Goal: Communication & Community: Connect with others

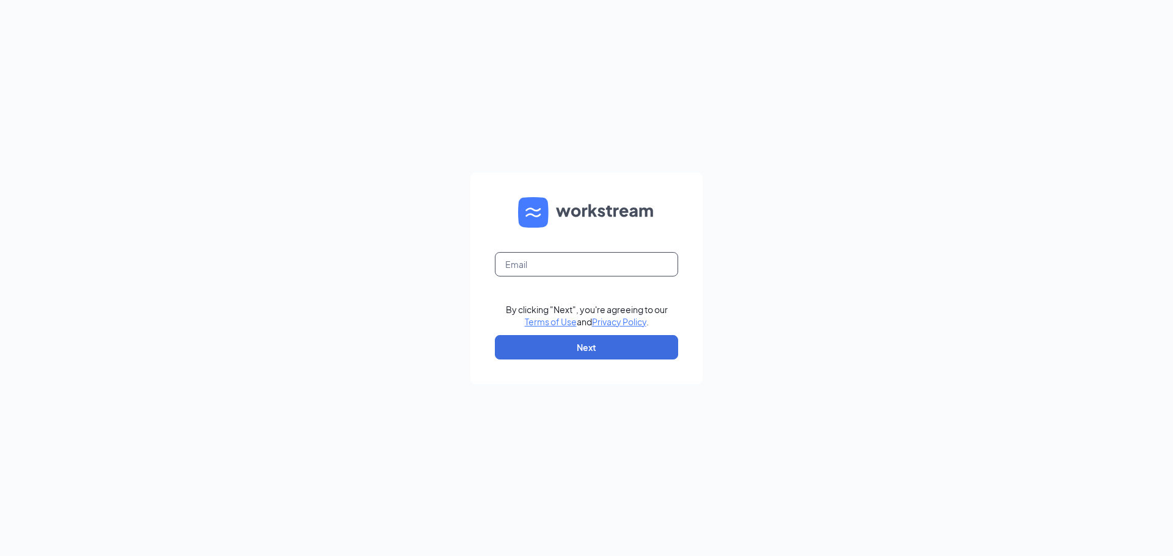
click at [610, 269] on input "text" at bounding box center [586, 264] width 183 height 24
type input "[EMAIL_ADDRESS][DOMAIN_NAME]"
click at [578, 356] on button "Next" at bounding box center [586, 347] width 183 height 24
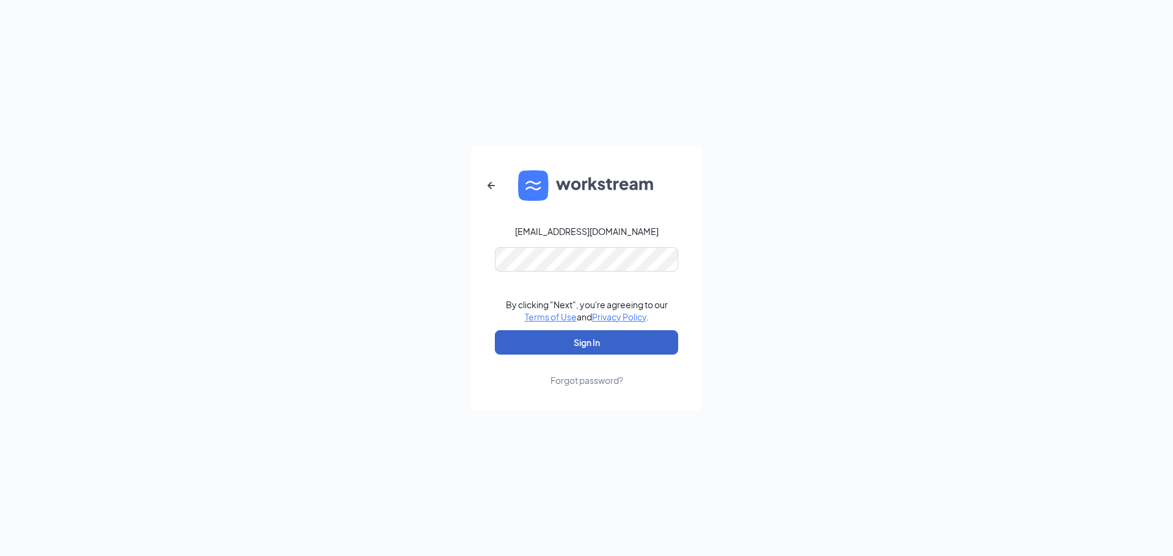
click at [576, 338] on button "Sign In" at bounding box center [586, 342] width 183 height 24
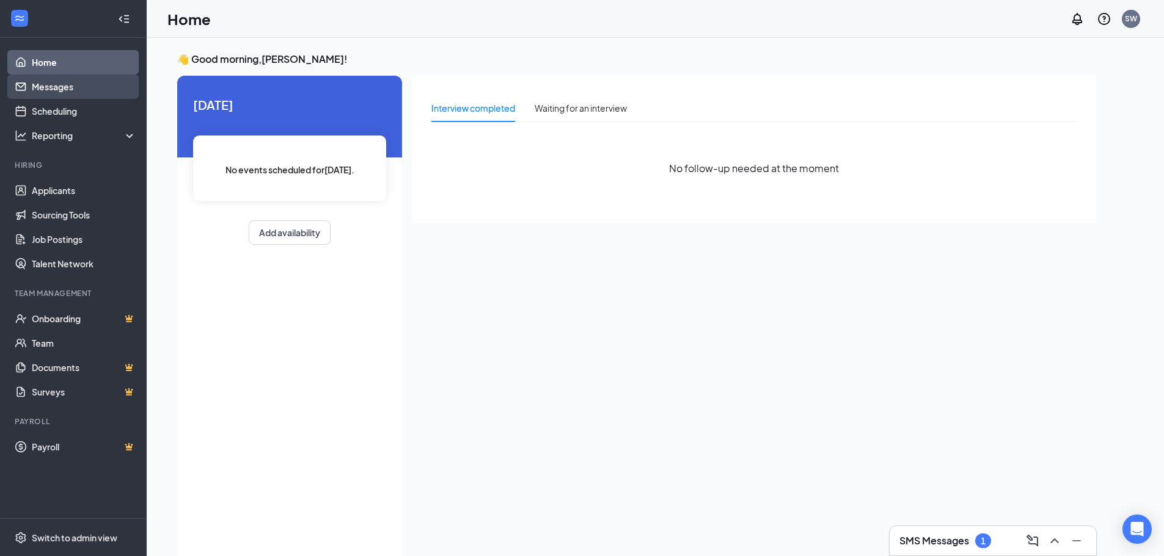
click at [81, 84] on link "Messages" at bounding box center [84, 87] width 104 height 24
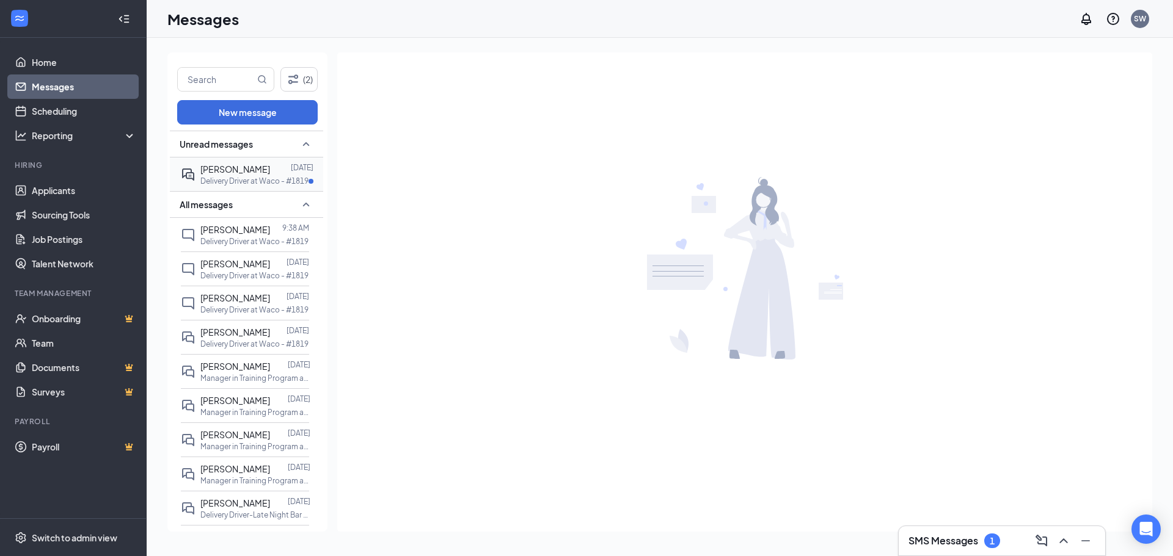
click at [247, 172] on span "Amanda Whiteley" at bounding box center [235, 169] width 70 height 11
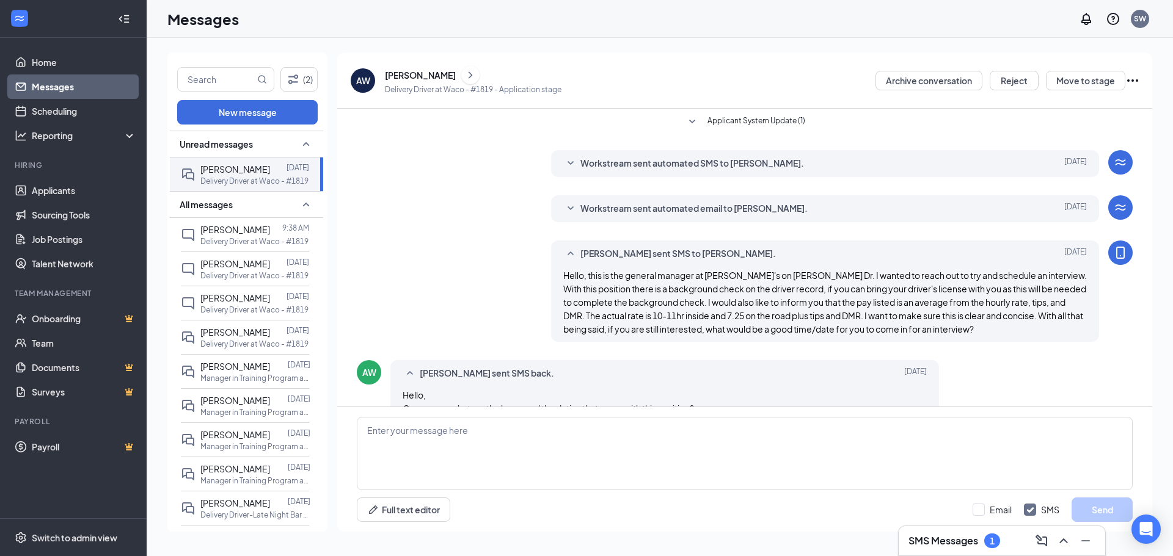
scroll to position [27, 0]
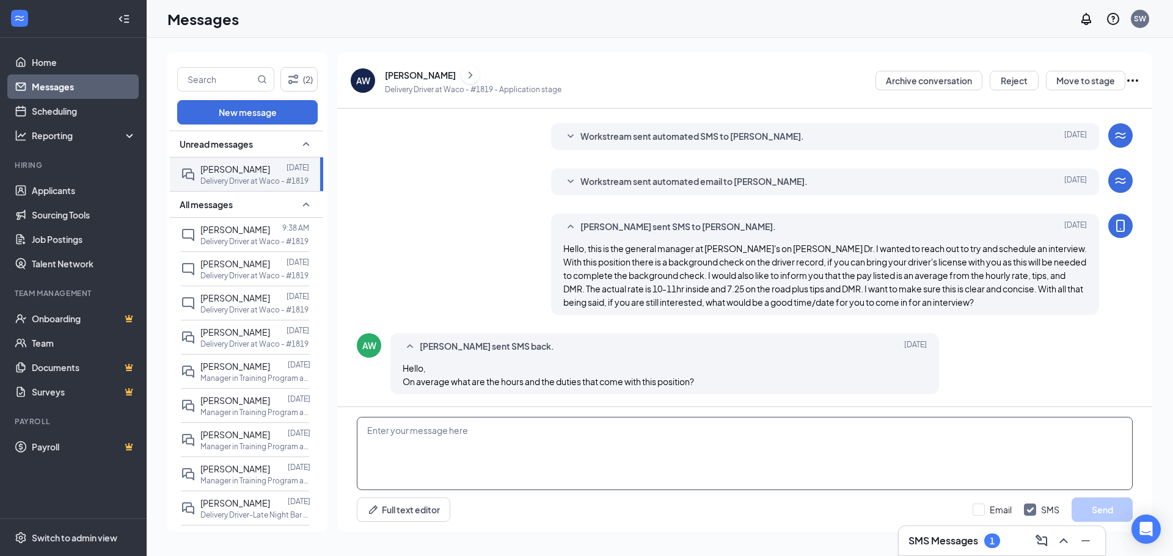
click at [673, 467] on textarea at bounding box center [745, 453] width 776 height 73
